Goal: Transaction & Acquisition: Purchase product/service

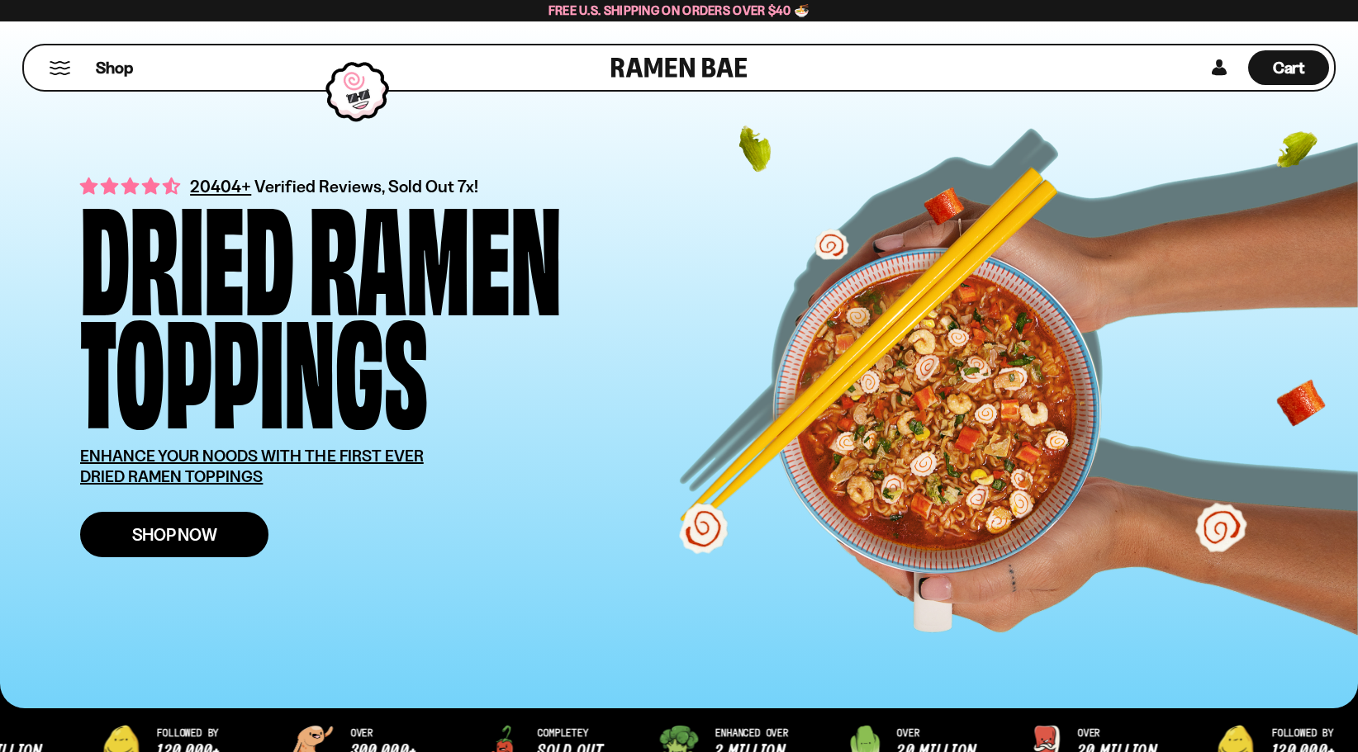
click at [168, 529] on span "Shop Now" at bounding box center [174, 534] width 85 height 17
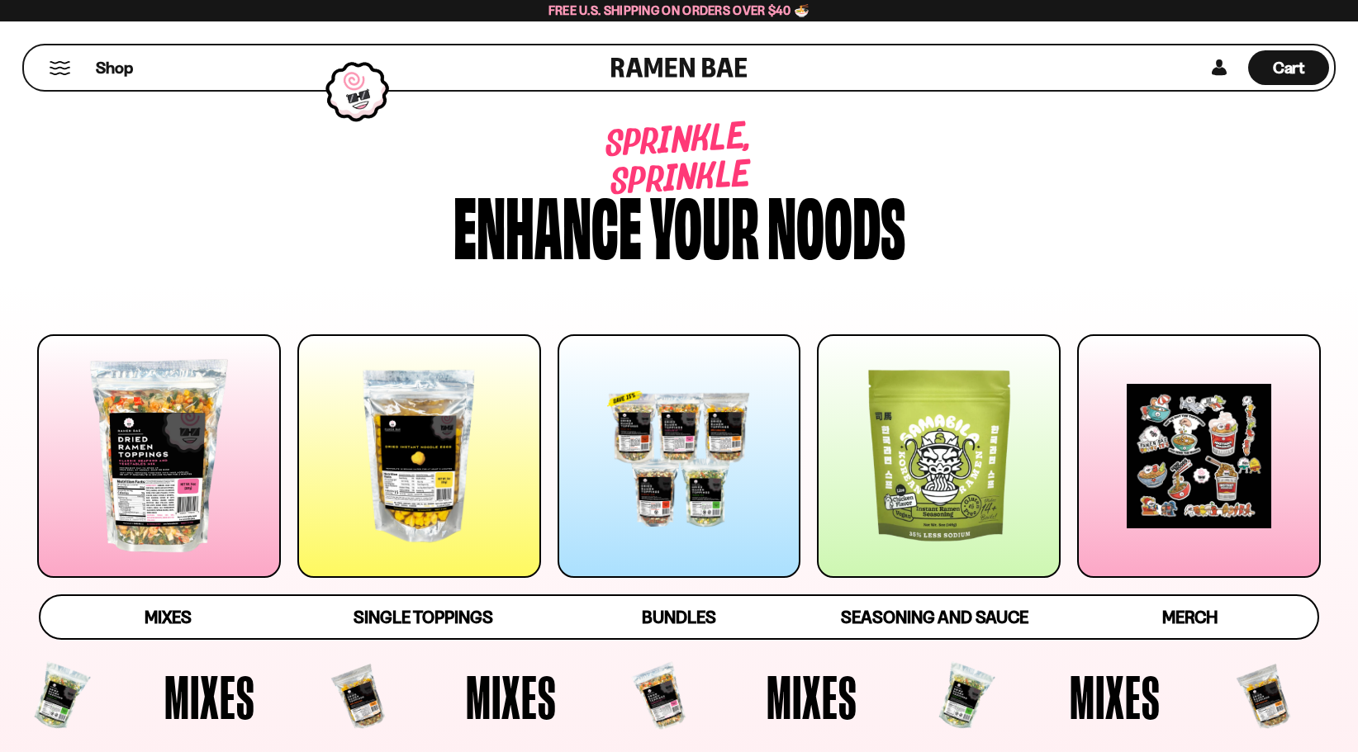
click at [116, 497] on div at bounding box center [159, 456] width 244 height 244
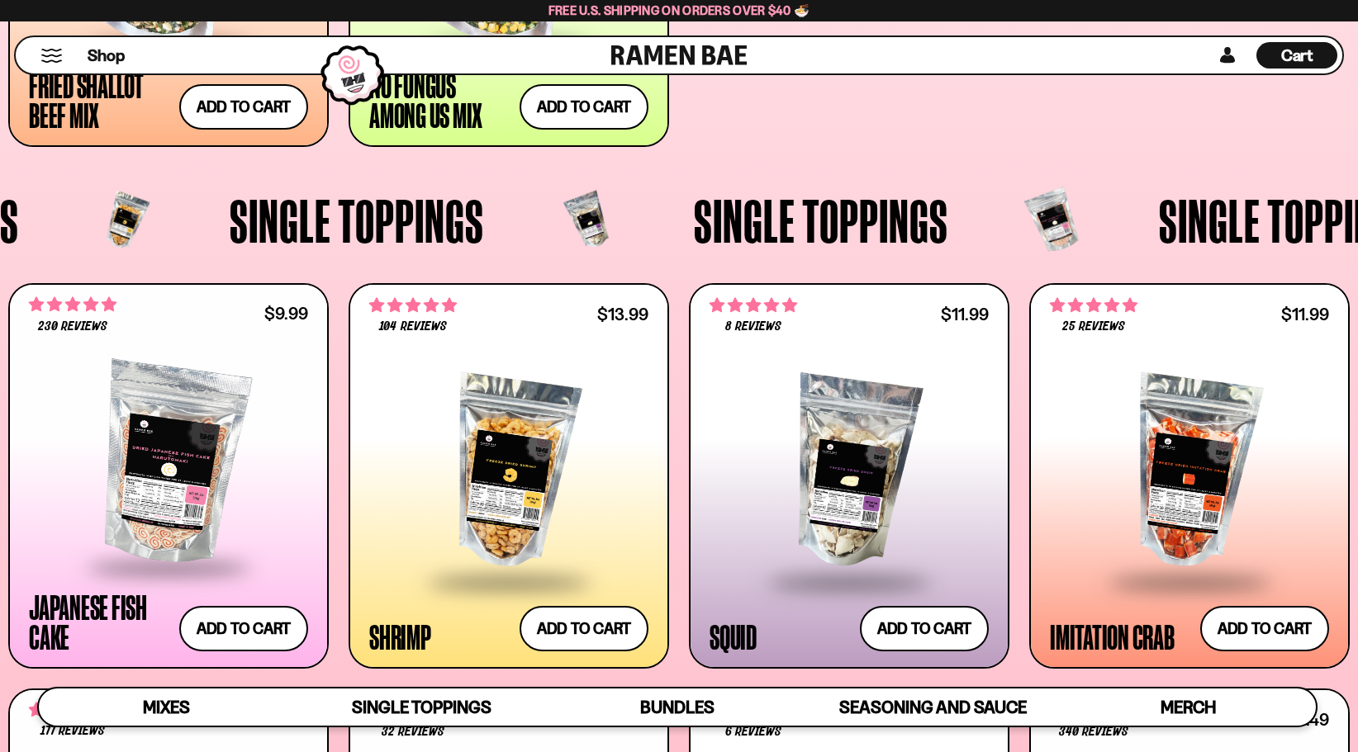
scroll to position [84, 0]
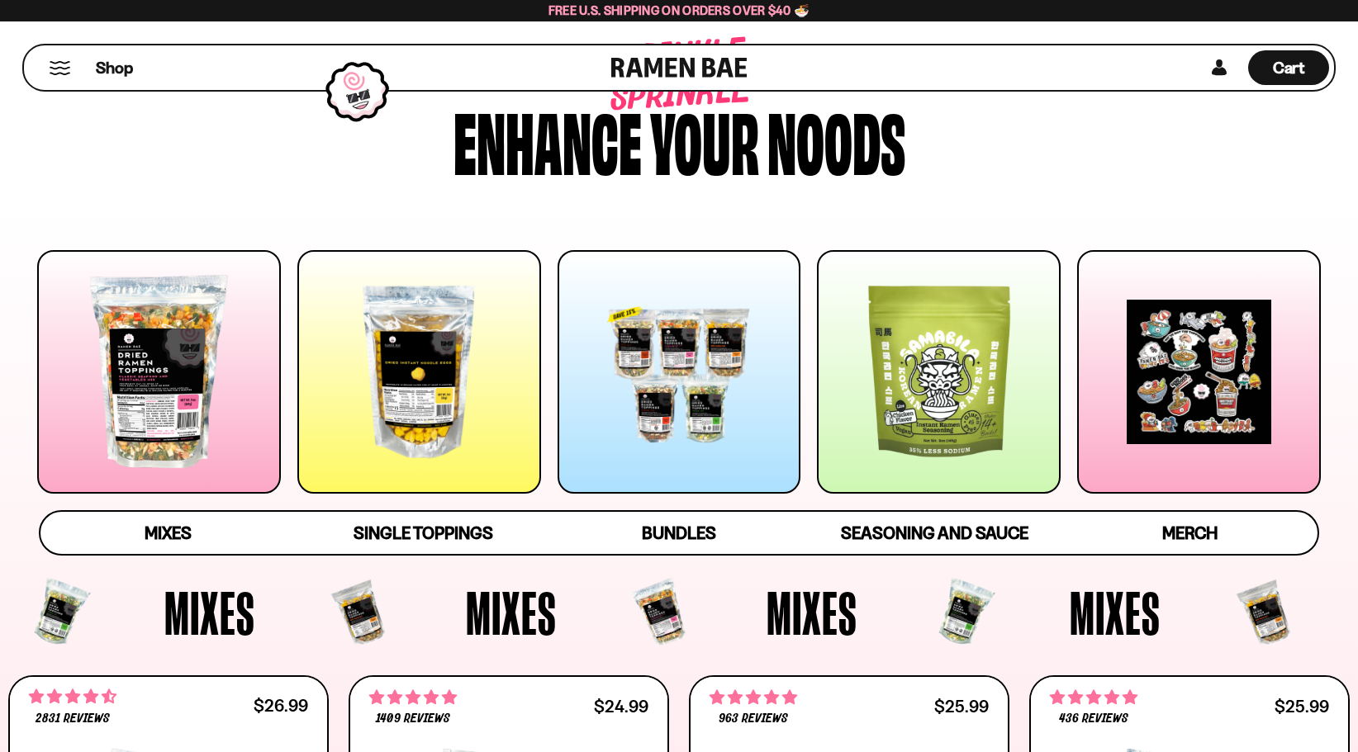
click at [133, 390] on div at bounding box center [159, 372] width 244 height 244
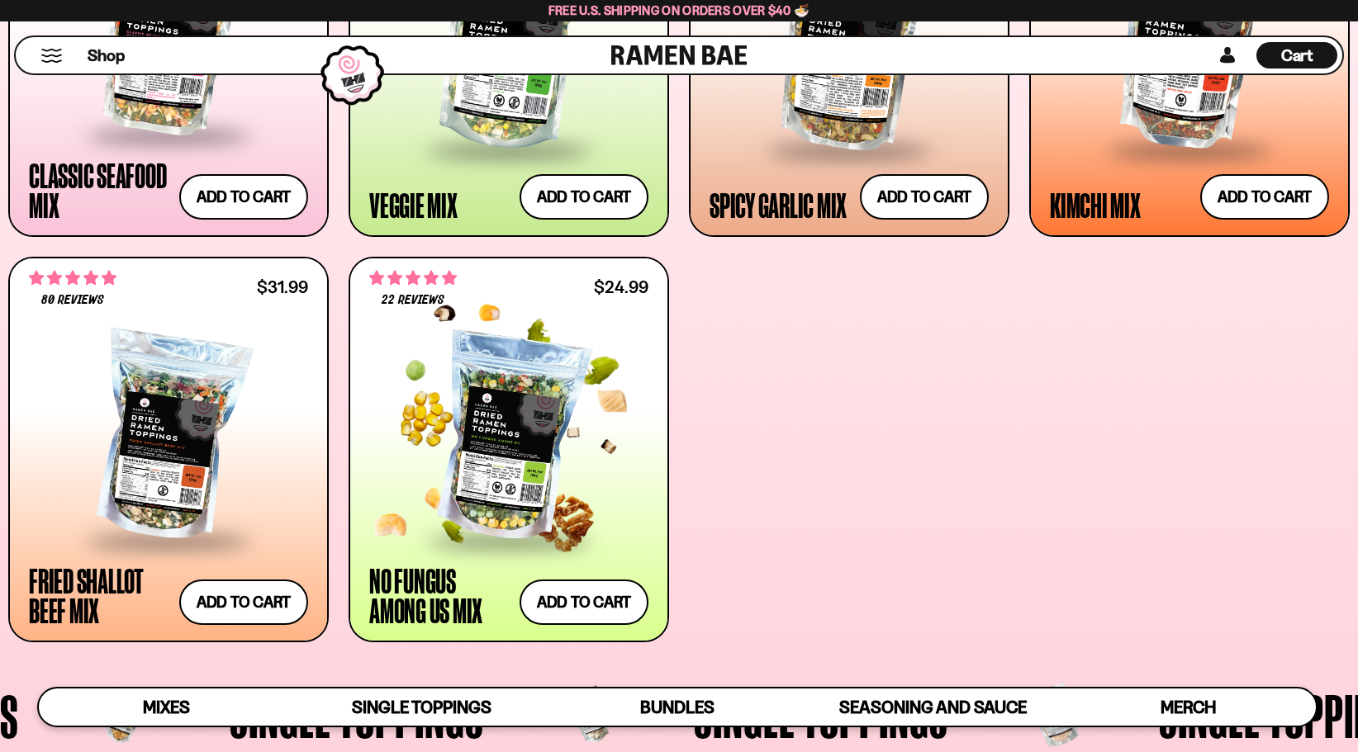
scroll to position [1074, 0]
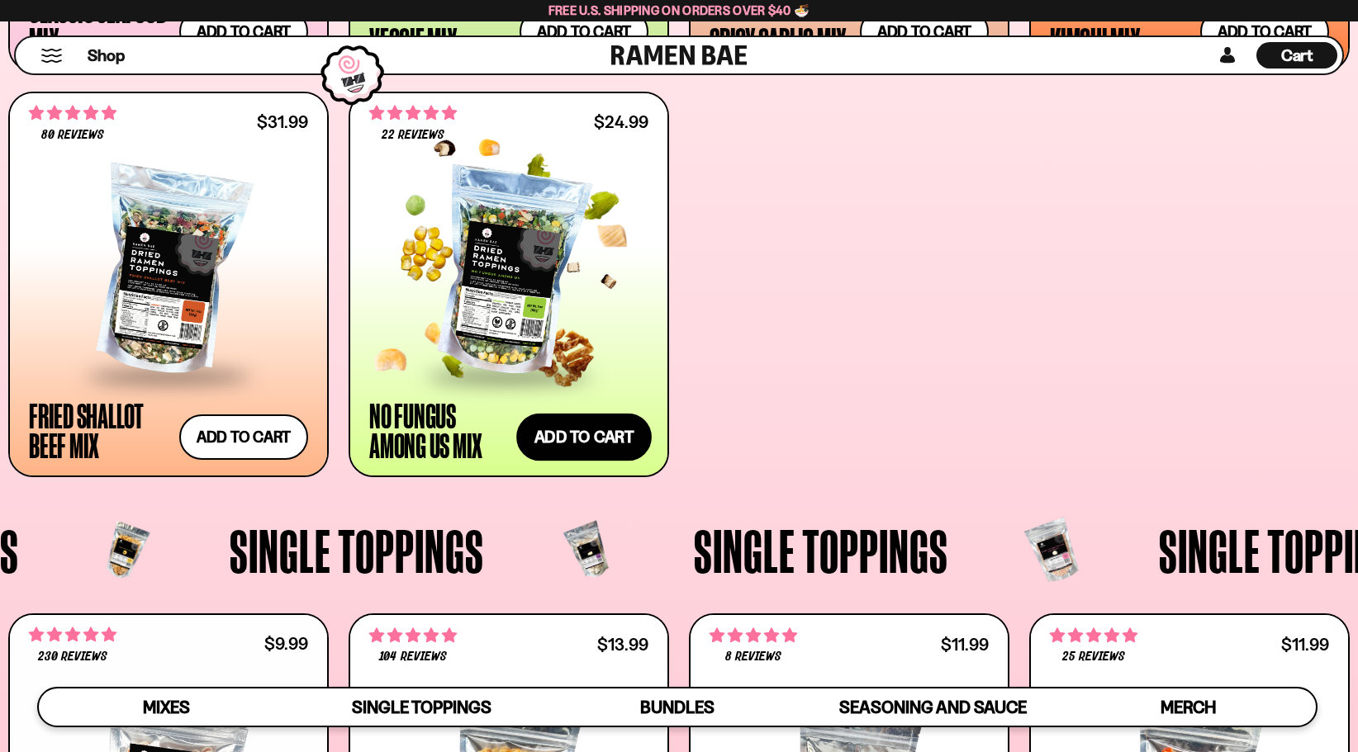
click at [570, 433] on button "Add to cart Add ― Regular price $24.99 Regular price Sale price $24.99 Unit pri…" at bounding box center [583, 437] width 135 height 48
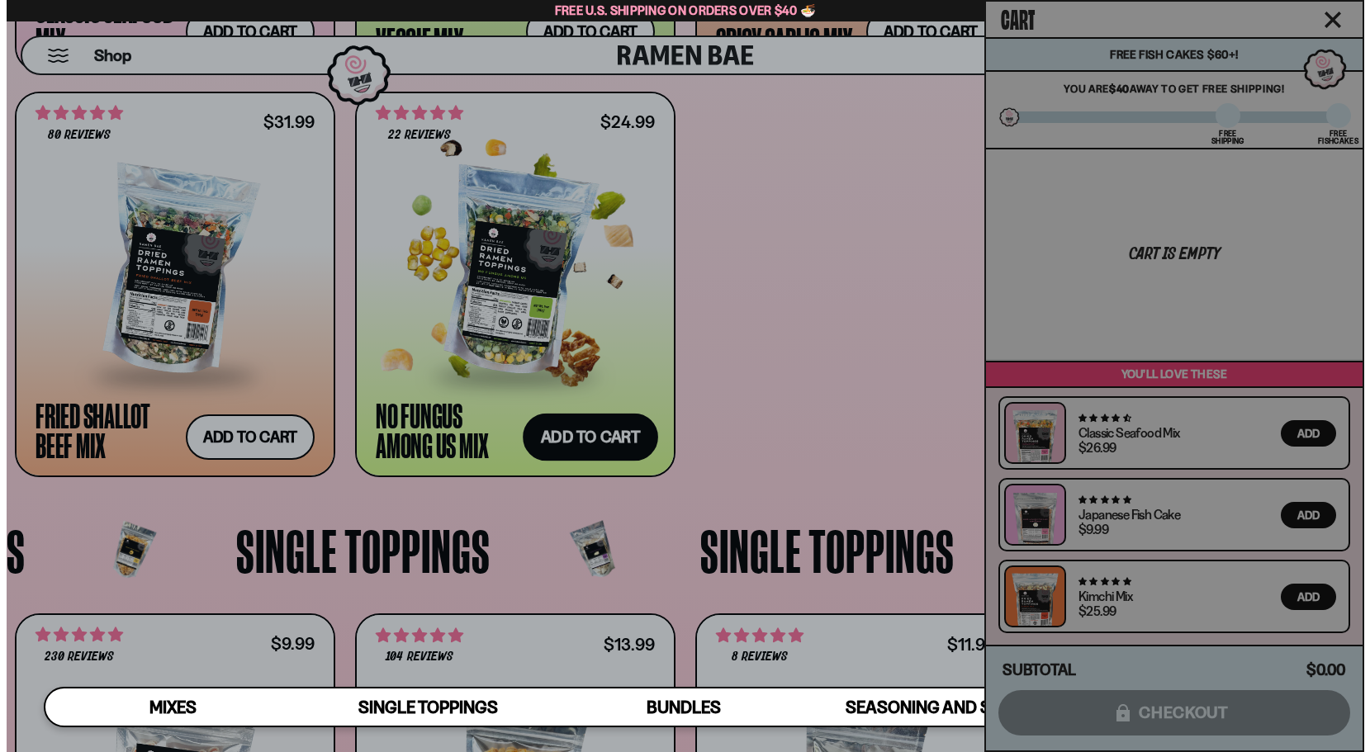
scroll to position [1076, 0]
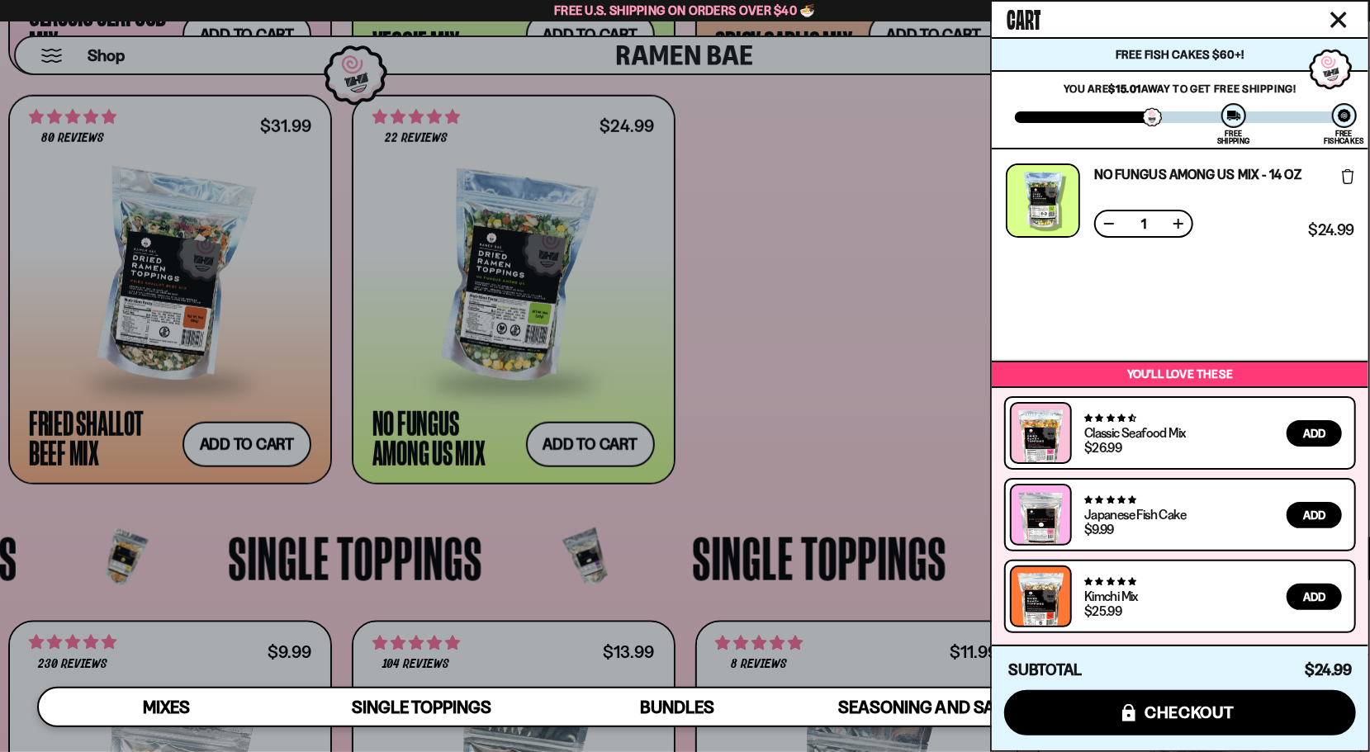
click at [1183, 220] on button at bounding box center [1178, 224] width 17 height 17
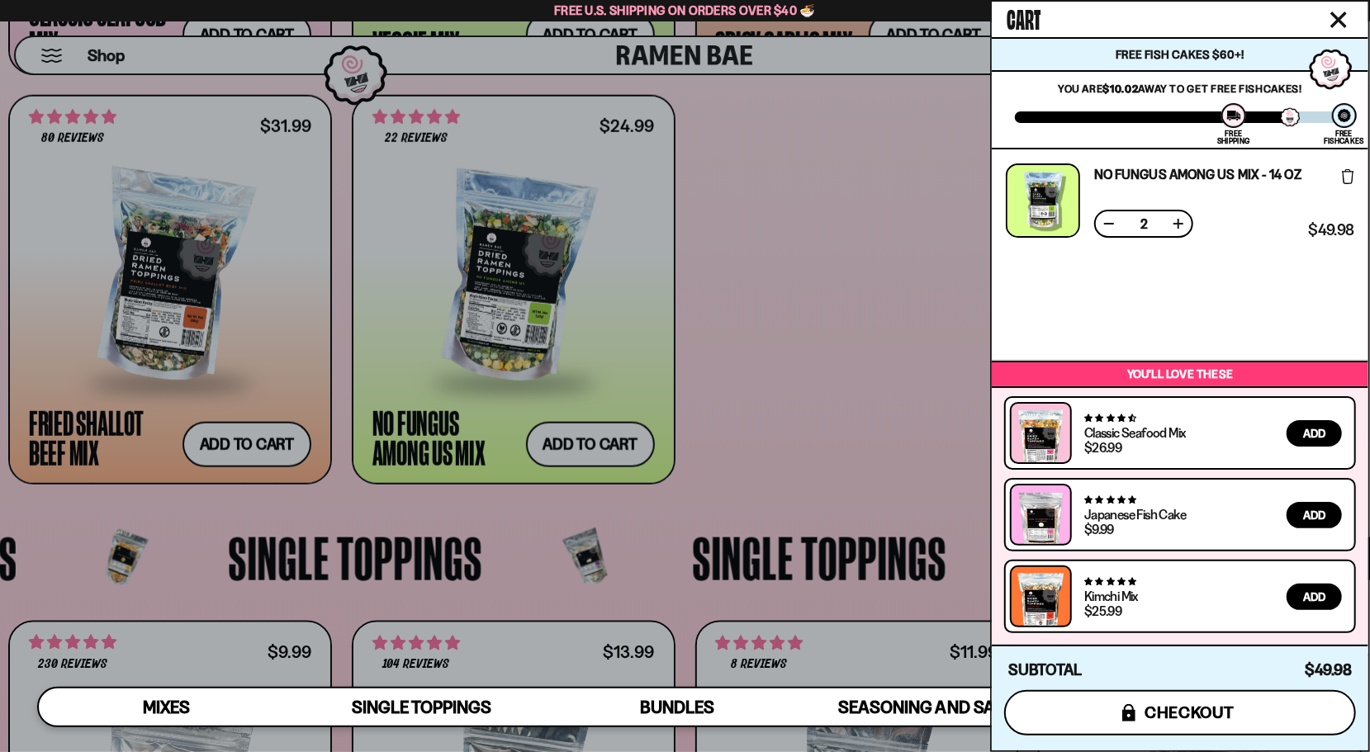
click at [1185, 706] on span "checkout" at bounding box center [1190, 713] width 90 height 18
